Goal: Contribute content: Add original content to the website for others to see

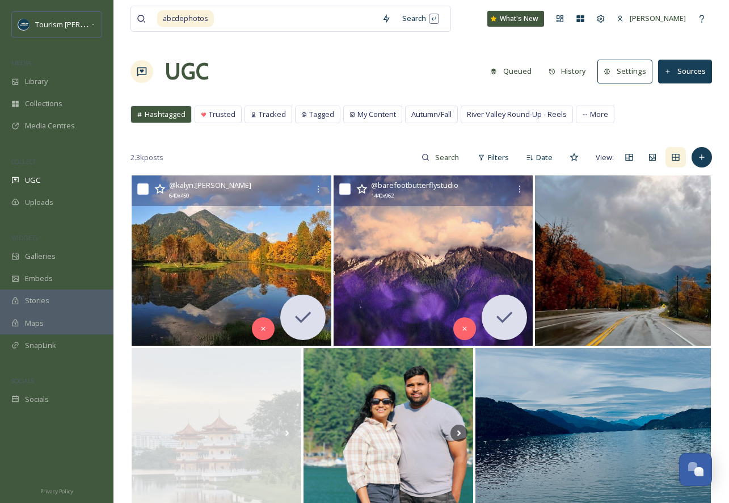
scroll to position [1404, 0]
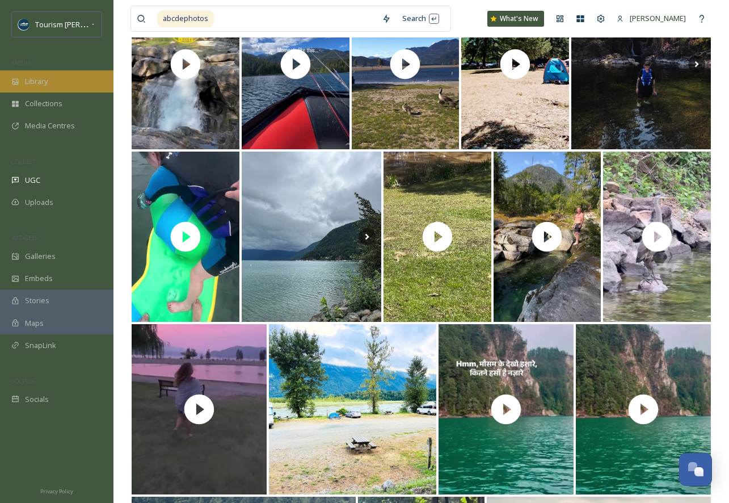
click at [51, 76] on div "Library" at bounding box center [56, 81] width 113 height 22
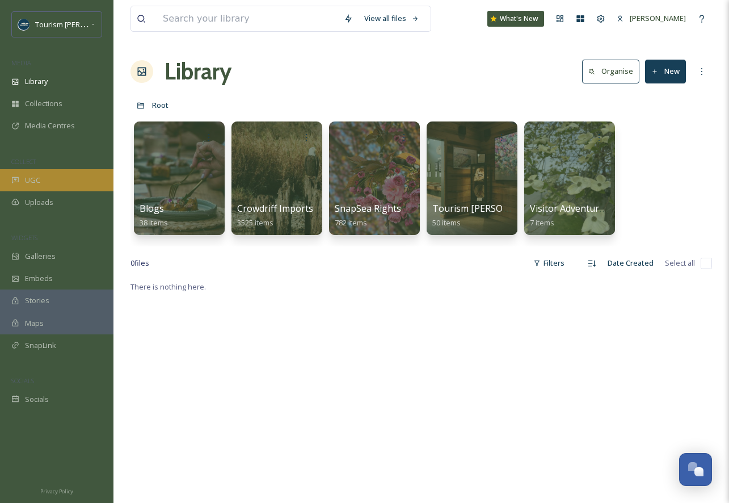
click at [41, 172] on div "UGC" at bounding box center [56, 180] width 113 height 22
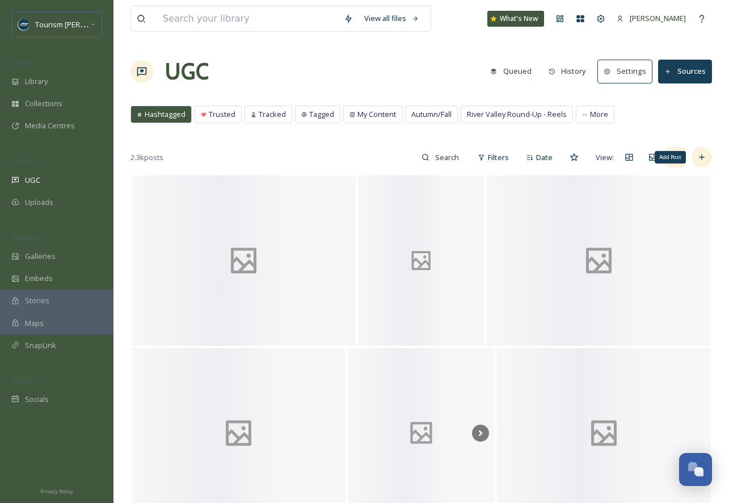
click at [704, 155] on icon at bounding box center [701, 157] width 9 height 9
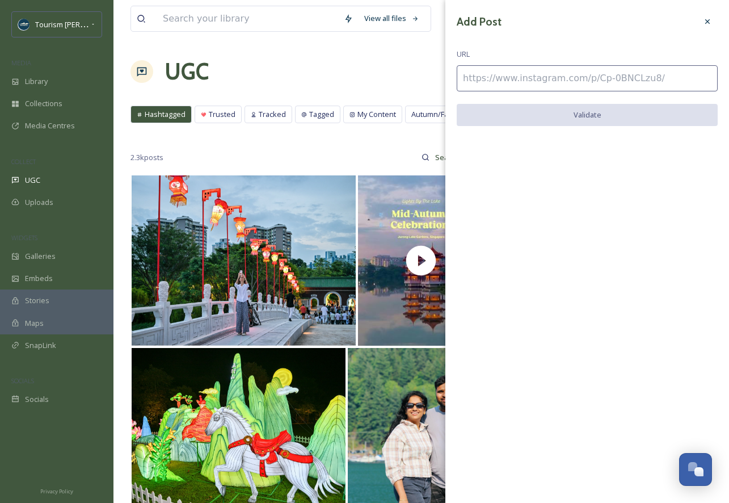
click at [539, 82] on input at bounding box center [587, 78] width 261 height 26
paste input "https://www.instagram.com/p/CWJVyghP6NK/"
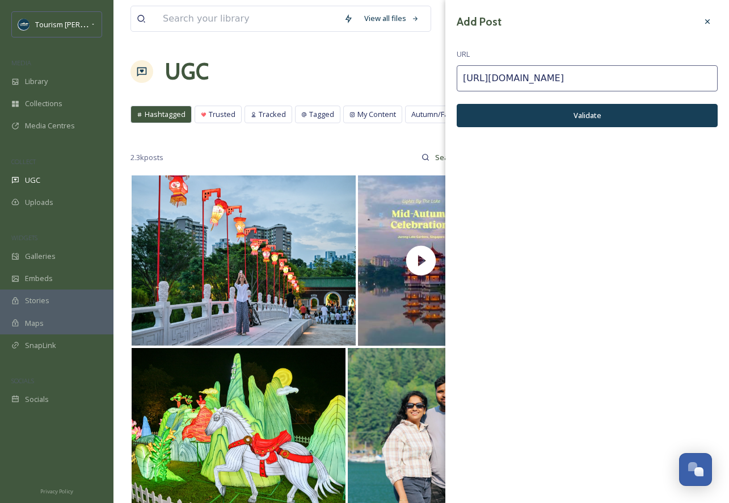
type input "https://www.instagram.com/p/CWJVyghP6NK/"
click at [558, 122] on button "Validate" at bounding box center [587, 115] width 261 height 23
click at [558, 112] on button "Add Post" at bounding box center [587, 115] width 261 height 23
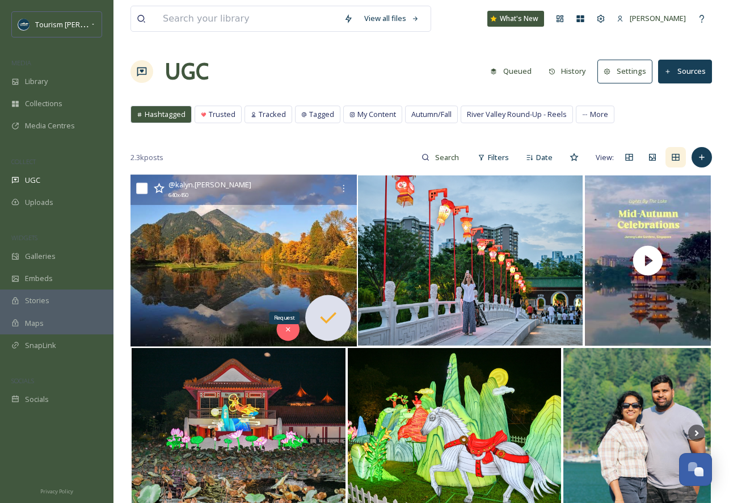
click at [326, 302] on div "Request" at bounding box center [328, 318] width 46 height 46
click at [297, 260] on img at bounding box center [244, 261] width 226 height 172
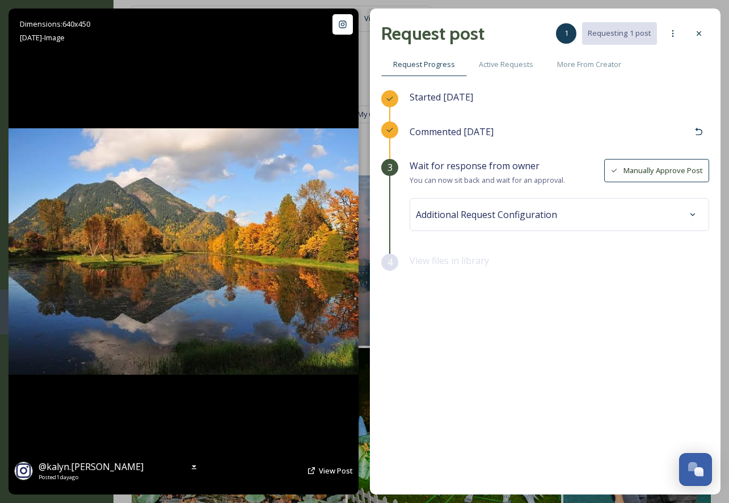
click at [316, 472] on icon at bounding box center [311, 470] width 9 height 9
click at [320, 470] on span "View Post" at bounding box center [336, 470] width 34 height 10
click at [704, 31] on div at bounding box center [699, 33] width 20 height 20
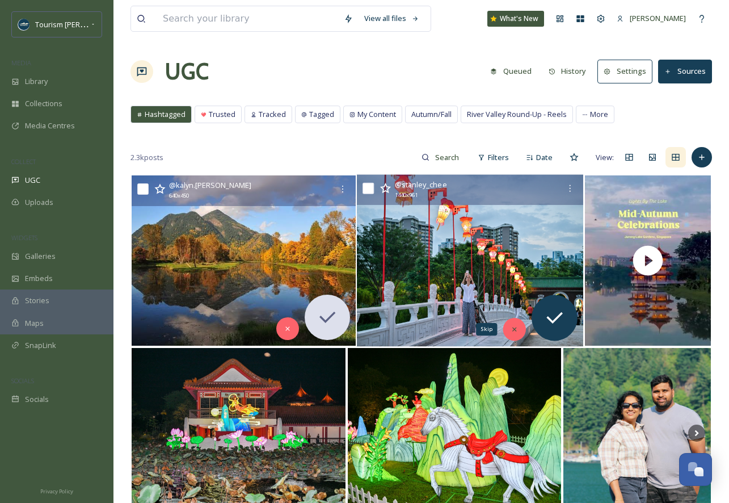
click at [516, 327] on icon at bounding box center [515, 329] width 8 height 8
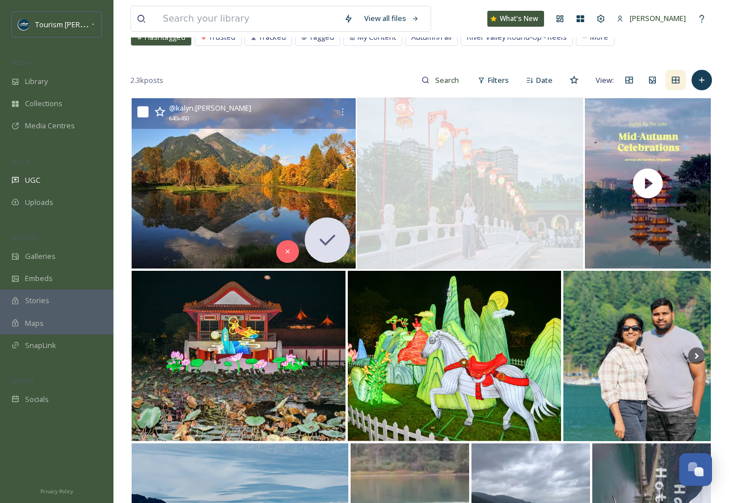
scroll to position [82, 0]
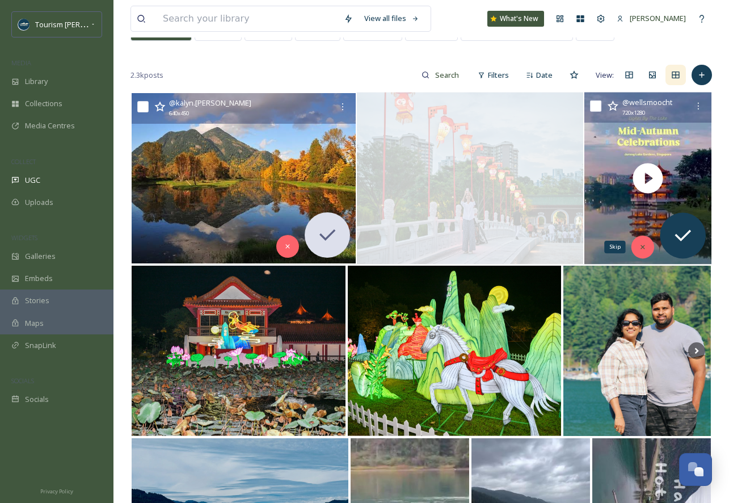
click at [647, 242] on div "Skip" at bounding box center [643, 246] width 23 height 23
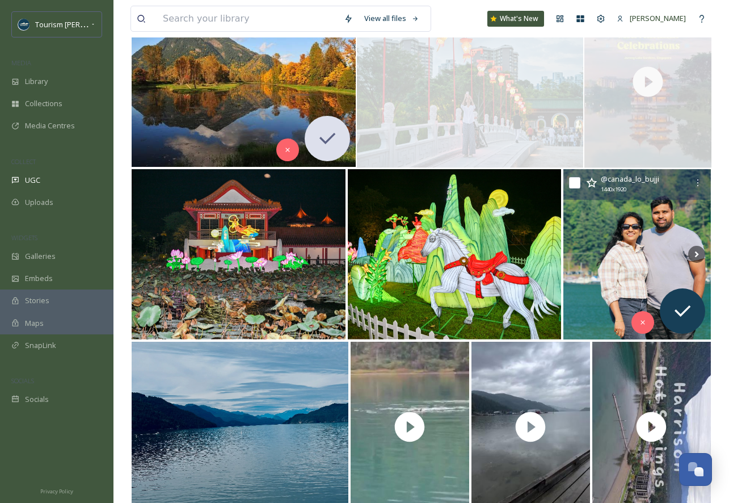
scroll to position [266, 0]
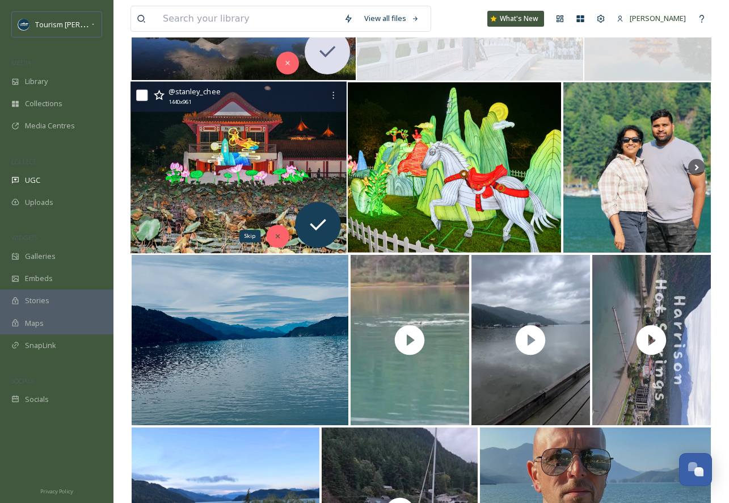
click at [274, 234] on icon at bounding box center [278, 236] width 8 height 8
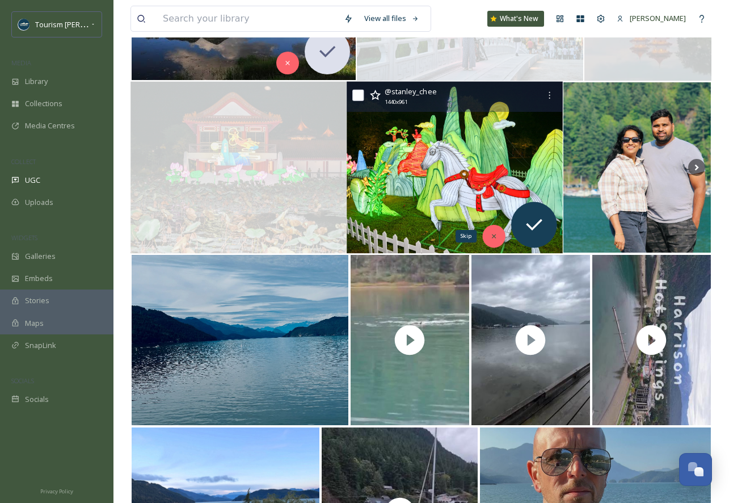
click at [491, 229] on div "Skip" at bounding box center [493, 236] width 23 height 23
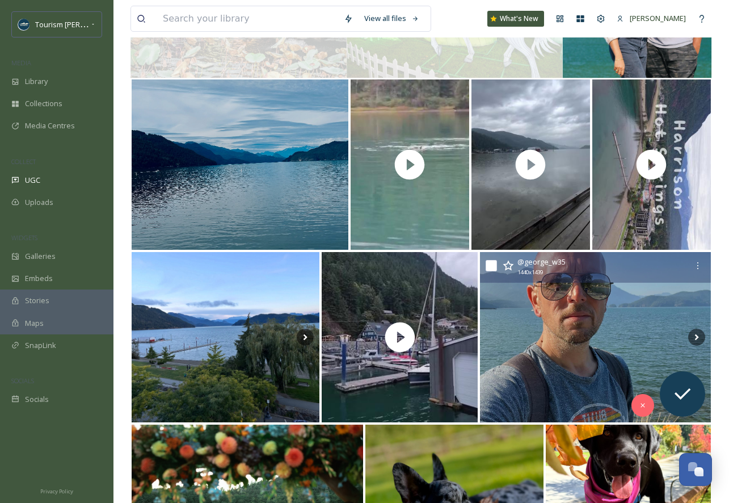
scroll to position [365, 0]
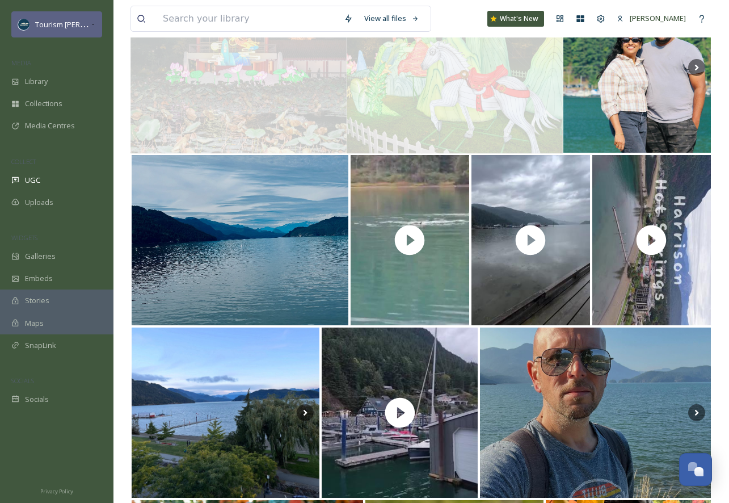
click at [96, 23] on icon at bounding box center [93, 24] width 6 height 9
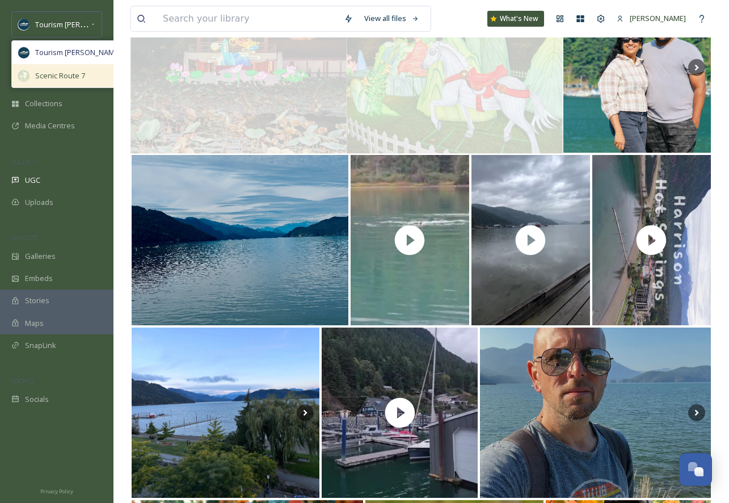
click at [77, 73] on span "Scenic Route 7" at bounding box center [60, 75] width 50 height 11
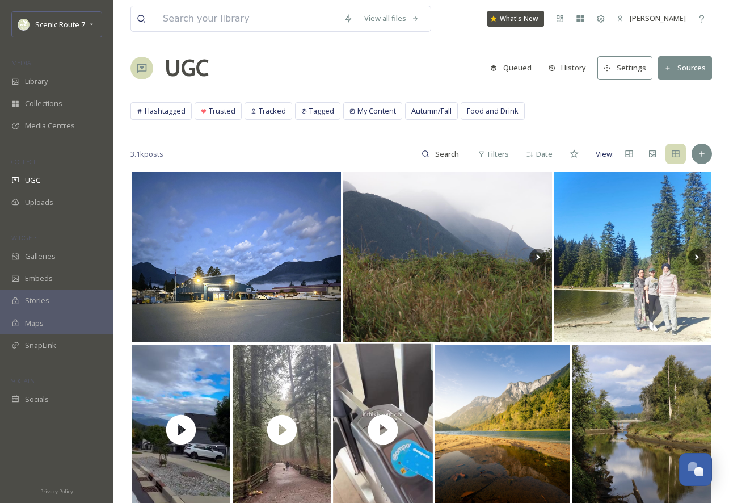
scroll to position [6, 0]
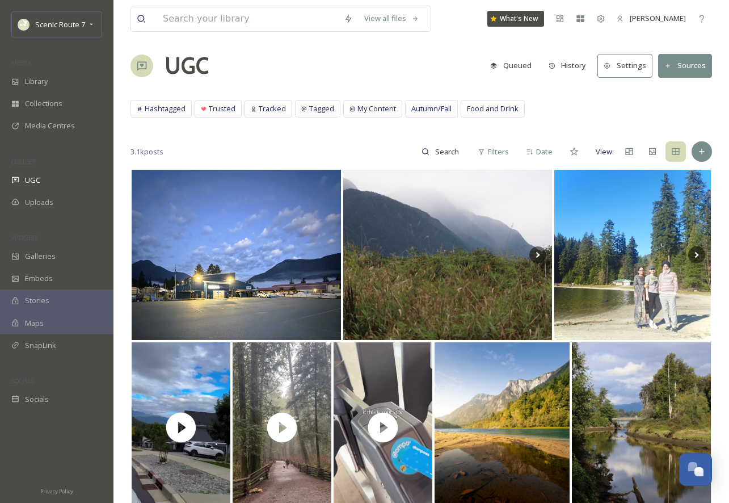
click at [577, 70] on button "History" at bounding box center [567, 65] width 49 height 22
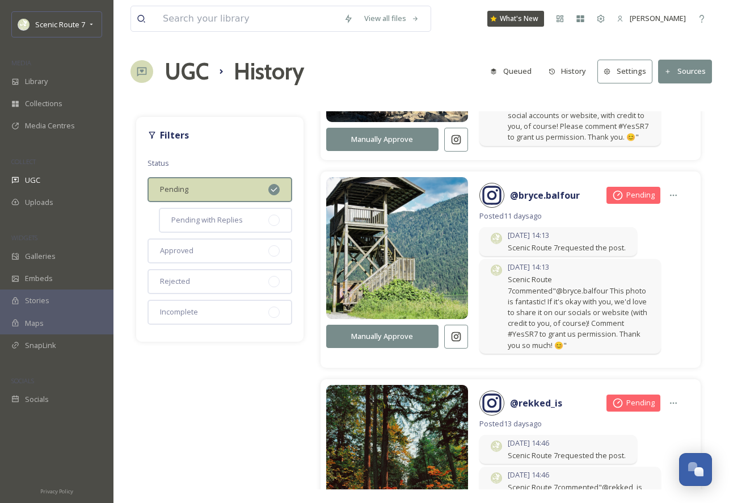
scroll to position [1360, 0]
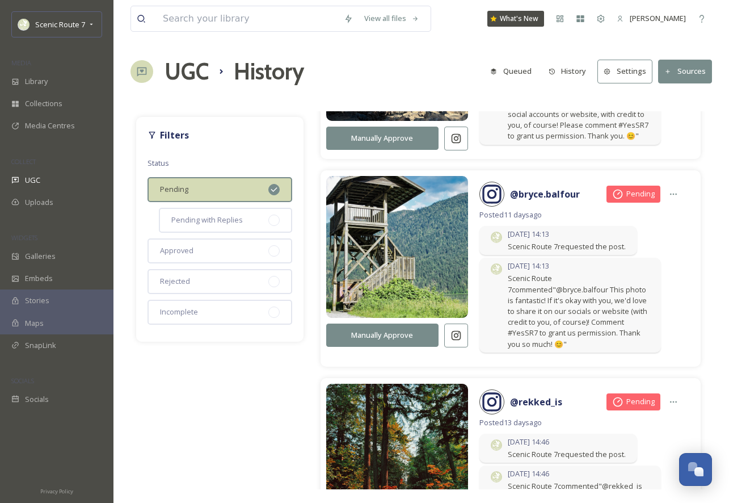
click at [372, 323] on button "Manually Approve" at bounding box center [382, 334] width 112 height 23
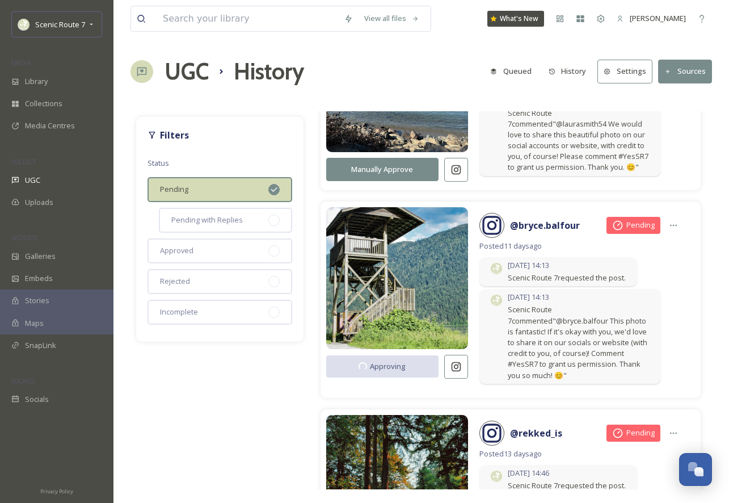
scroll to position [1279, 0]
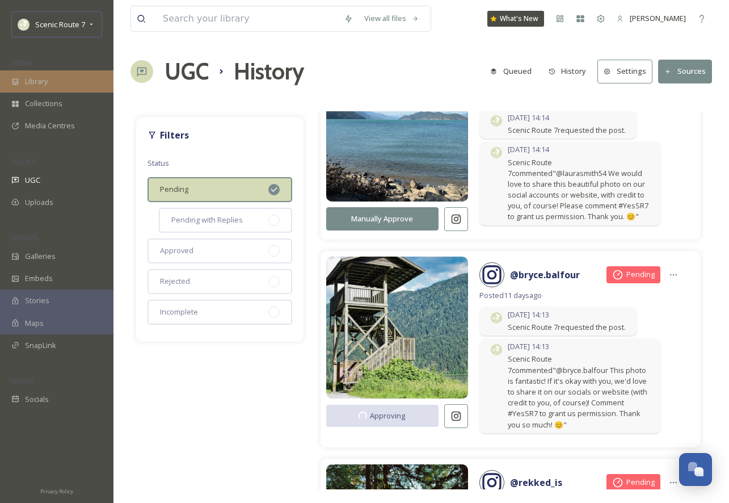
click at [51, 80] on div "Library" at bounding box center [56, 81] width 113 height 22
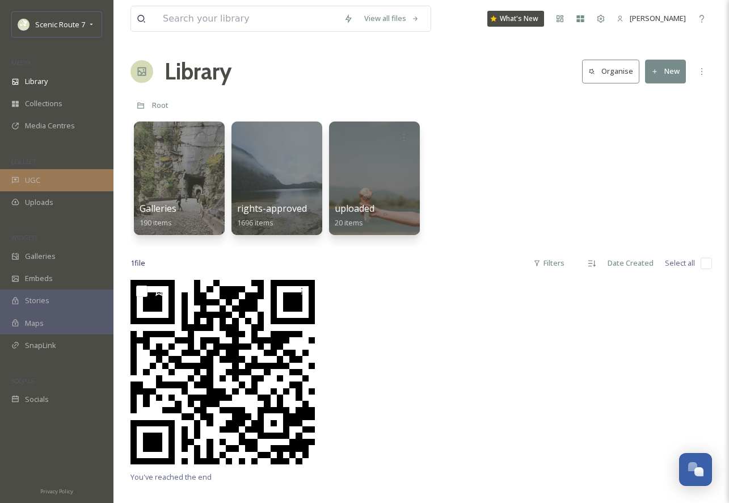
click at [32, 177] on span "UGC" at bounding box center [32, 180] width 15 height 11
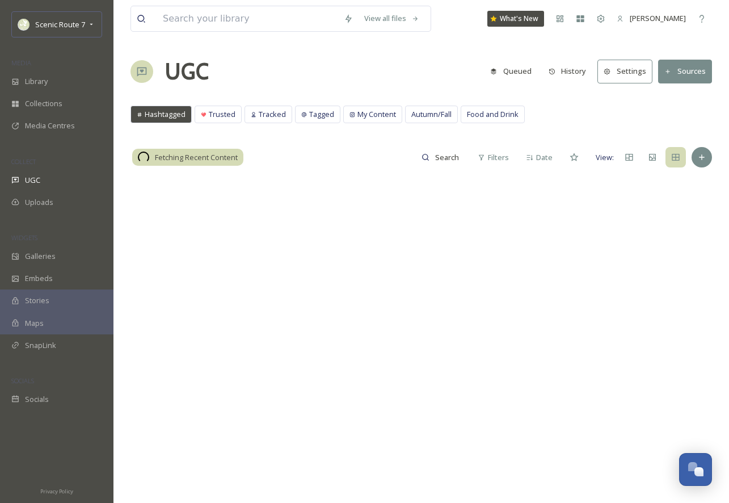
click at [576, 69] on button "History" at bounding box center [567, 71] width 49 height 22
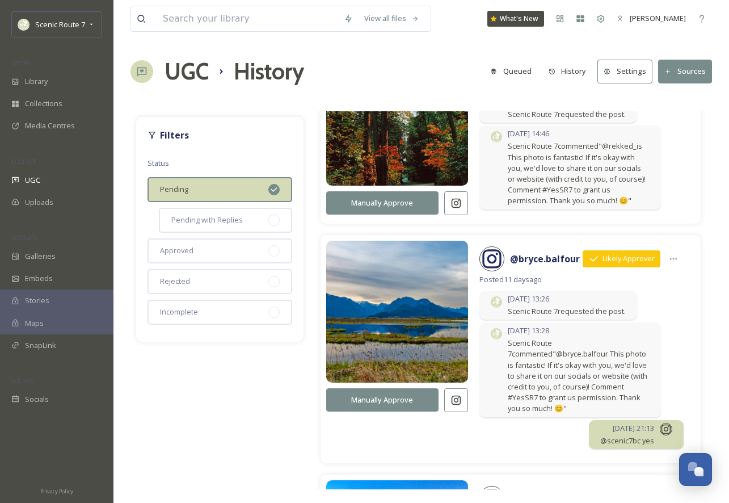
scroll to position [1563, 0]
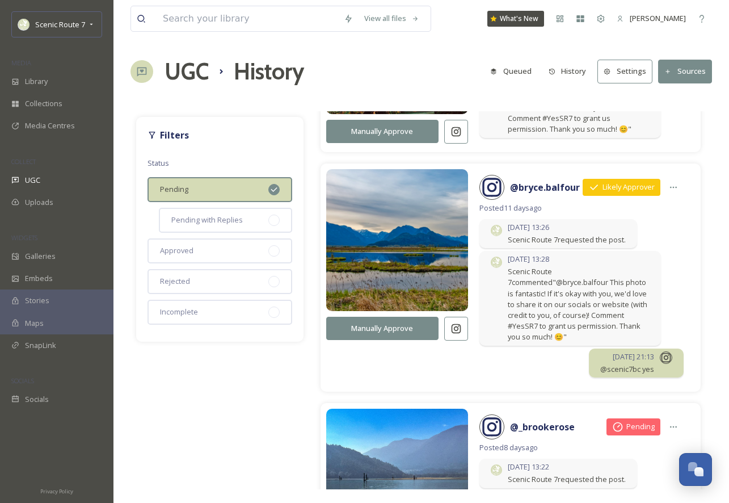
click at [386, 317] on button "Manually Approve" at bounding box center [382, 328] width 112 height 23
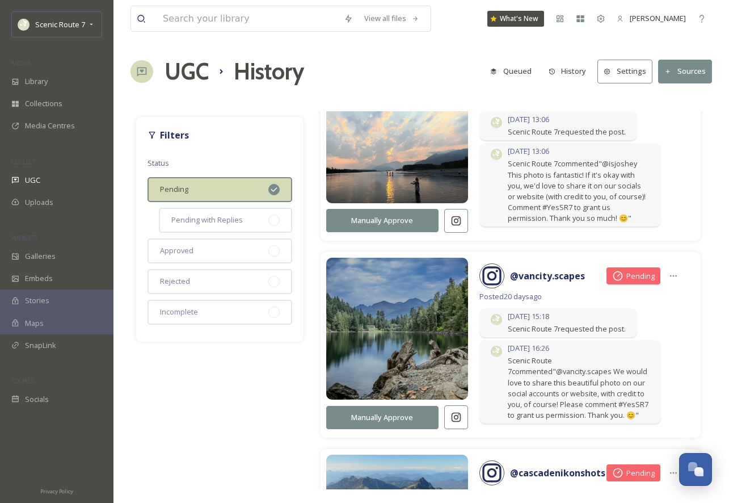
scroll to position [4932, 0]
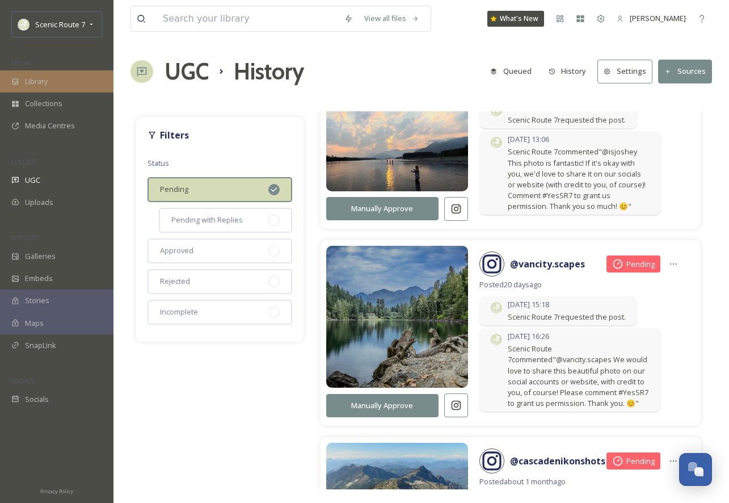
click at [70, 86] on div "Library" at bounding box center [56, 81] width 113 height 22
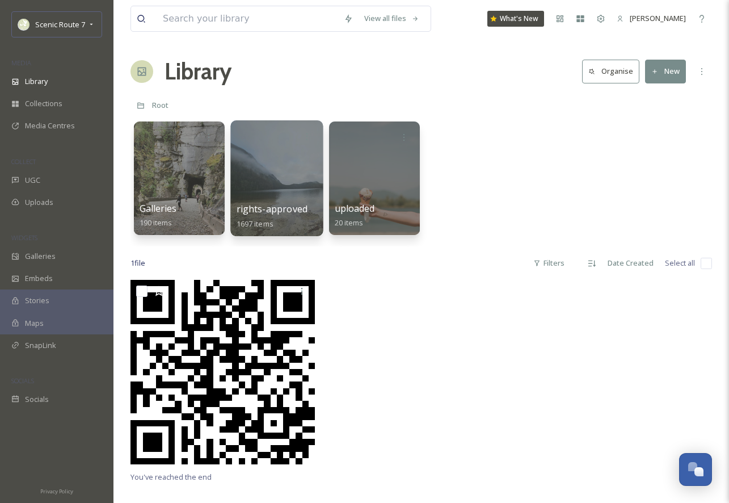
click at [297, 185] on div at bounding box center [276, 178] width 92 height 116
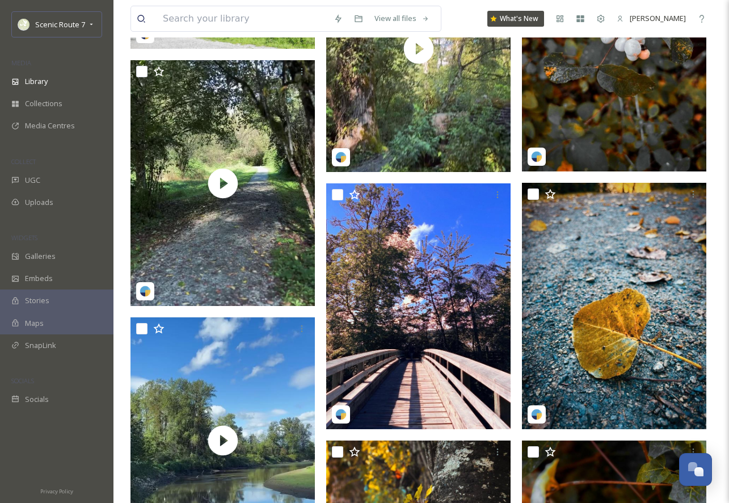
scroll to position [201, 0]
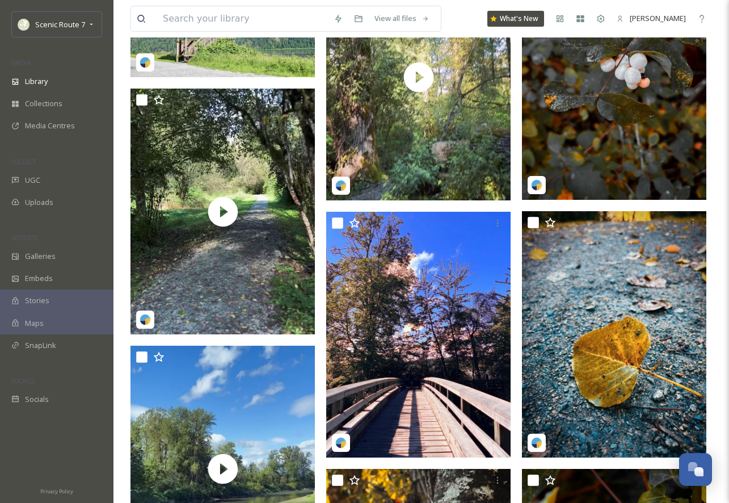
click at [586, 119] on img at bounding box center [614, 77] width 184 height 246
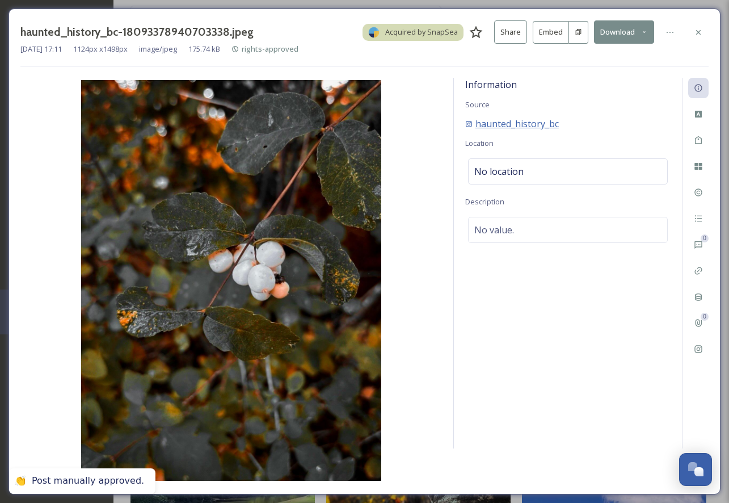
click at [511, 125] on span "haunted_history_bc" at bounding box center [517, 124] width 83 height 14
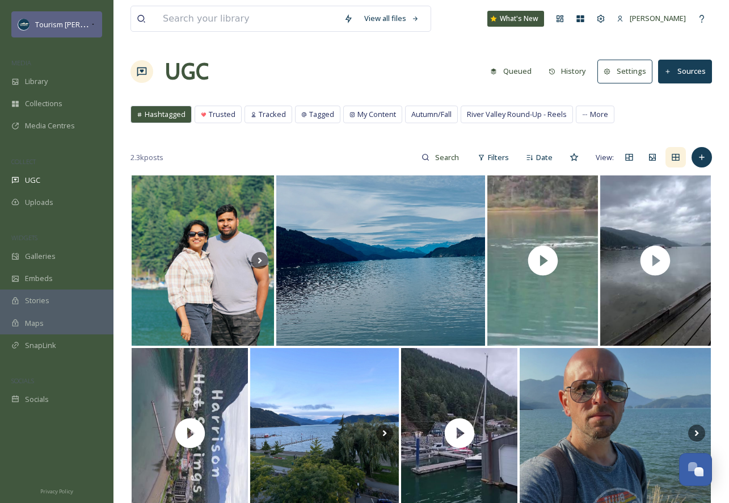
click at [87, 18] on div "Tourism [PERSON_NAME]" at bounding box center [62, 25] width 55 height 14
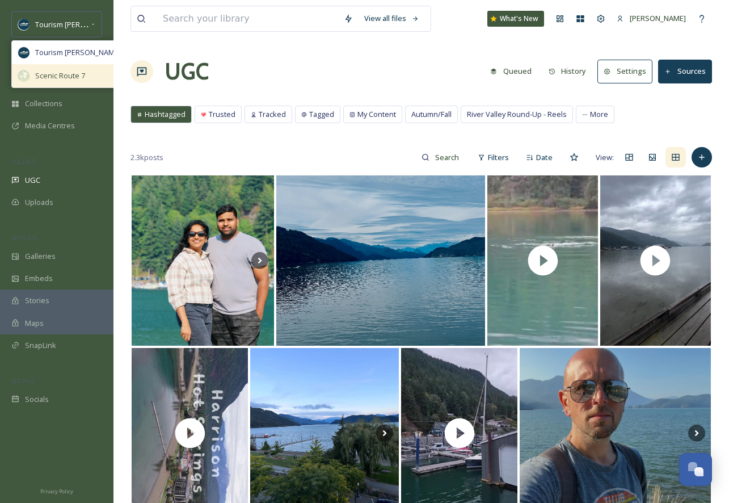
click at [68, 72] on span "Scenic Route 7" at bounding box center [60, 75] width 50 height 11
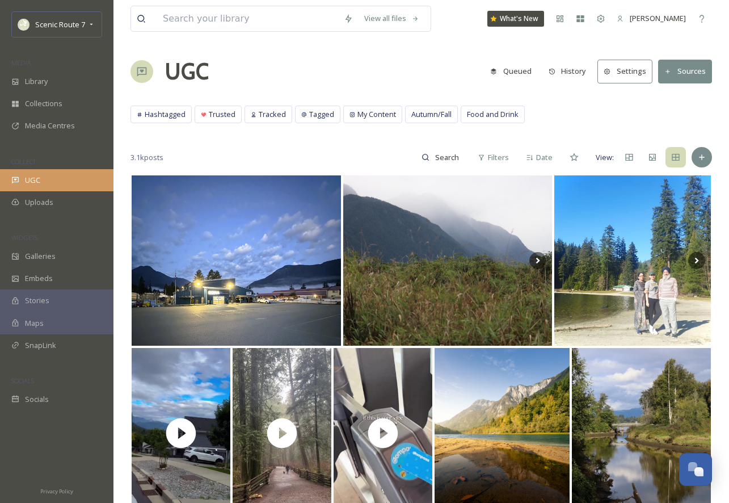
click at [45, 176] on div "UGC" at bounding box center [56, 180] width 113 height 22
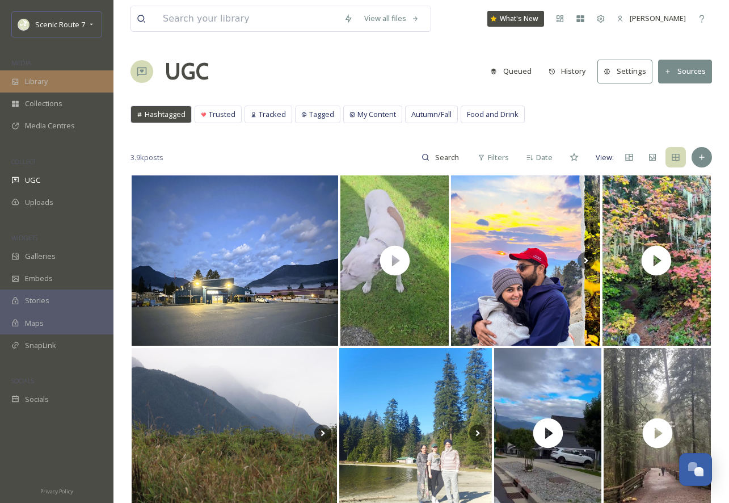
click at [51, 84] on div "Library" at bounding box center [56, 81] width 113 height 22
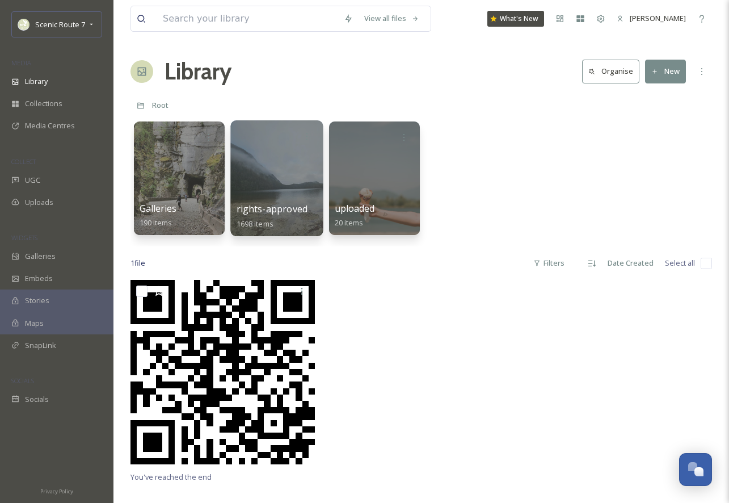
click at [274, 180] on div at bounding box center [276, 178] width 92 height 116
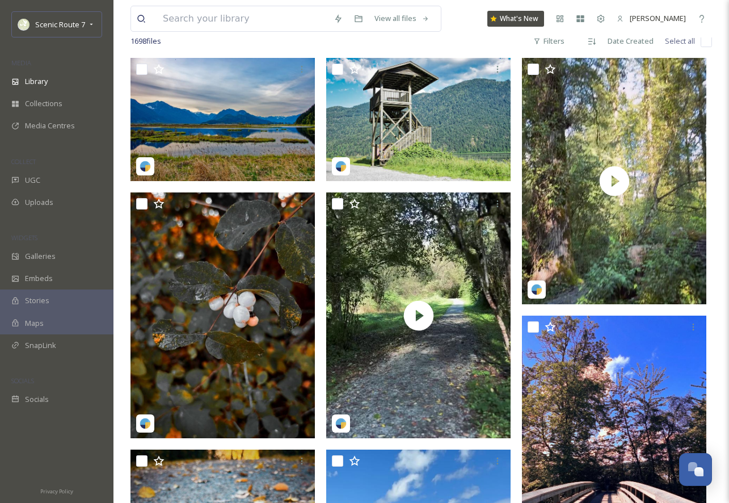
scroll to position [101, 0]
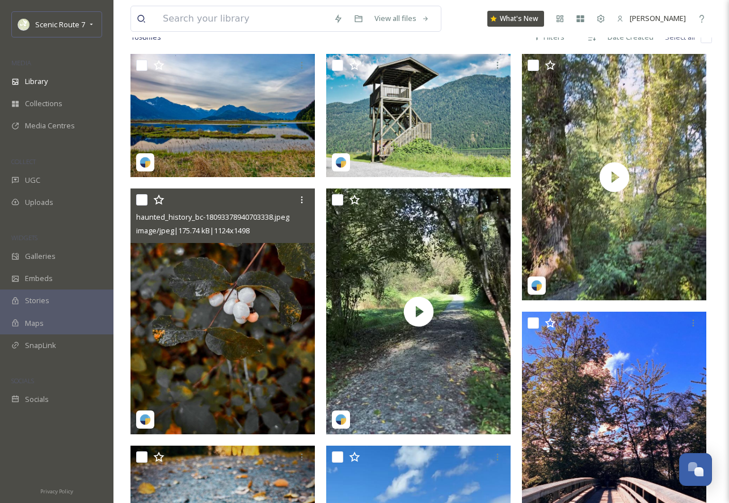
click at [278, 327] on img at bounding box center [223, 311] width 184 height 246
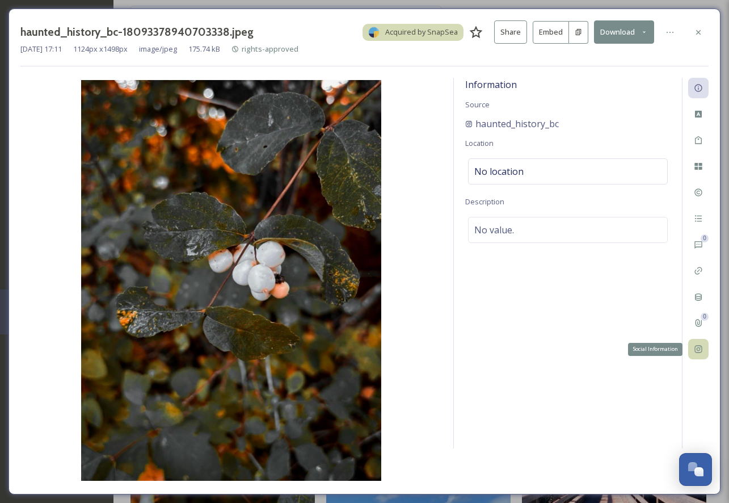
click at [696, 350] on icon at bounding box center [698, 348] width 9 height 9
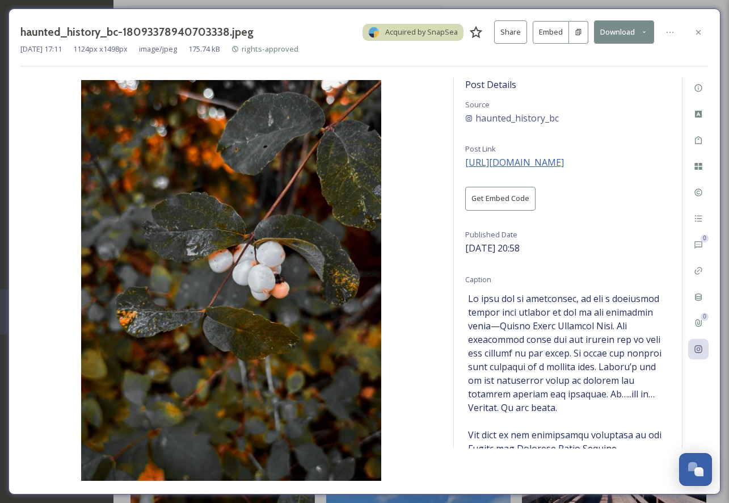
click at [536, 162] on span "[URL][DOMAIN_NAME]" at bounding box center [514, 162] width 99 height 12
click at [698, 31] on icon at bounding box center [698, 32] width 5 height 5
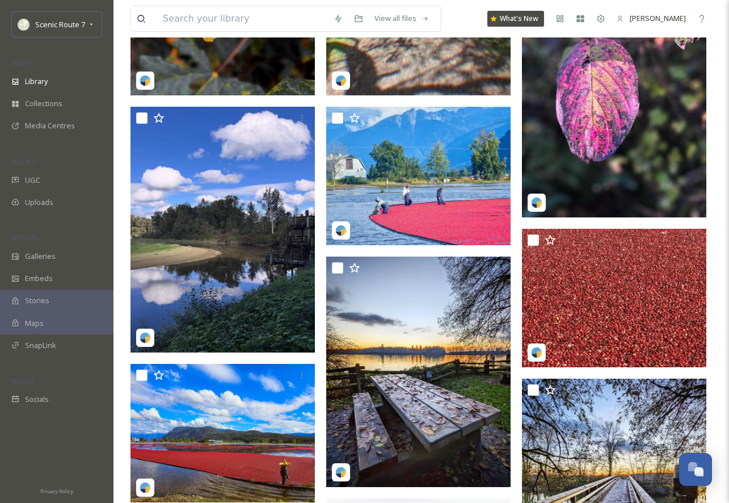
scroll to position [989, 0]
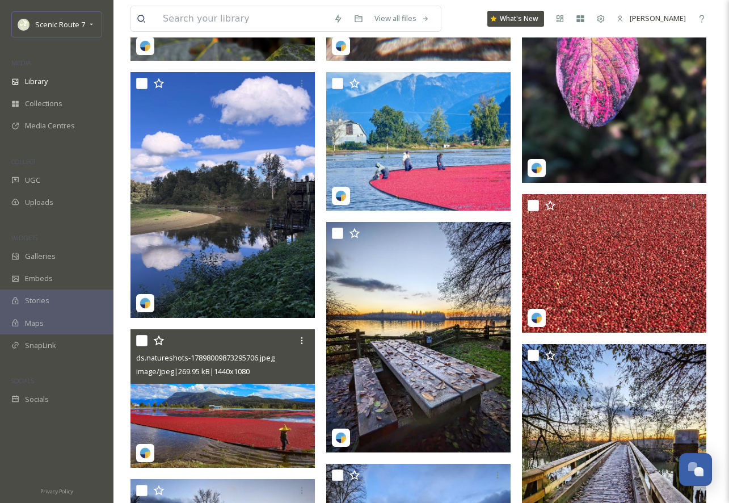
click at [225, 422] on img at bounding box center [223, 398] width 184 height 138
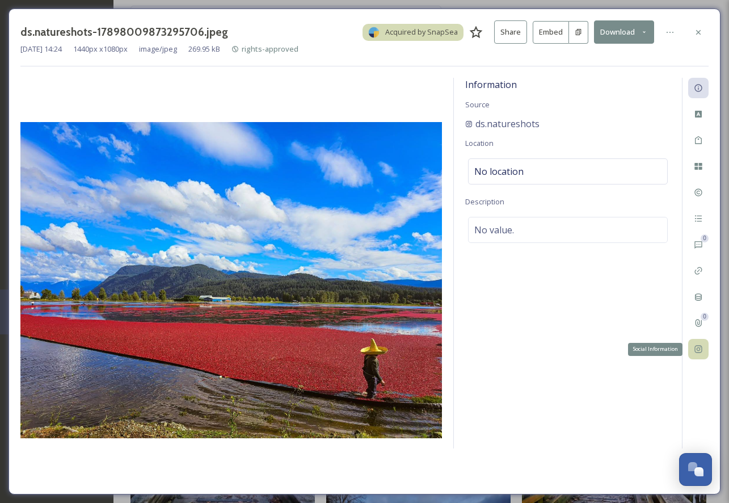
click at [700, 348] on icon at bounding box center [698, 349] width 7 height 7
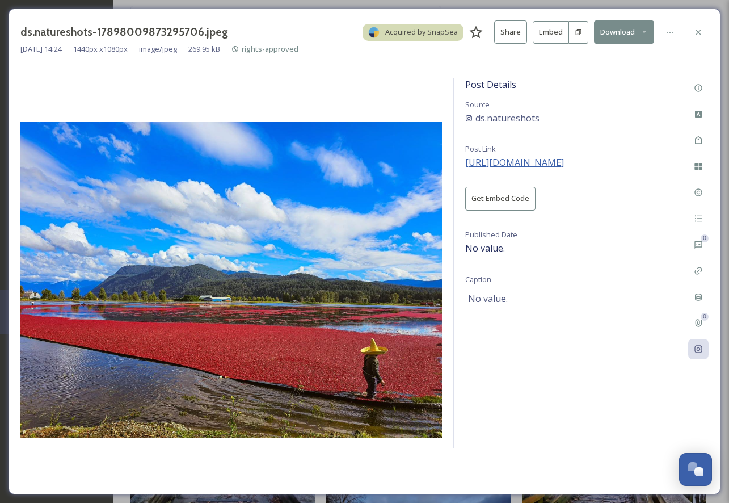
click at [532, 165] on span "[URL][DOMAIN_NAME]" at bounding box center [514, 162] width 99 height 12
